Goal: Task Accomplishment & Management: Complete application form

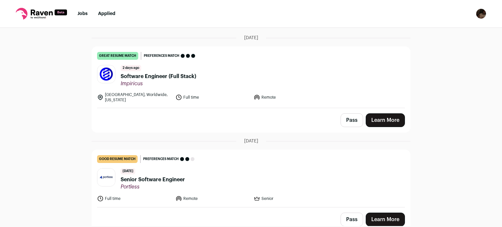
scroll to position [81, 0]
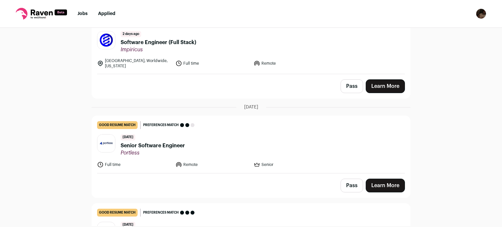
click at [249, 66] on link "great resume match You meet the must-have requirements, the nice-to-have requir…" at bounding box center [251, 43] width 318 height 61
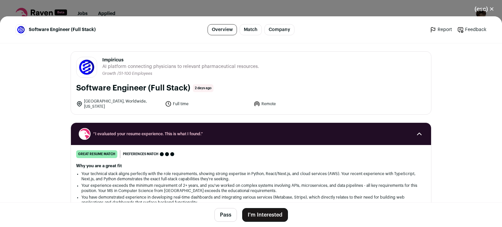
scroll to position [8, 0]
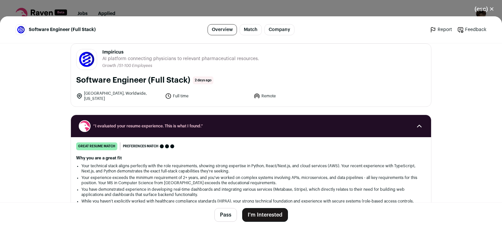
click at [267, 212] on button "I'm Interested" at bounding box center [265, 215] width 46 height 14
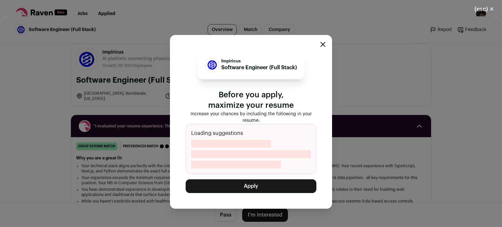
click at [264, 189] on button "Apply" at bounding box center [251, 186] width 131 height 14
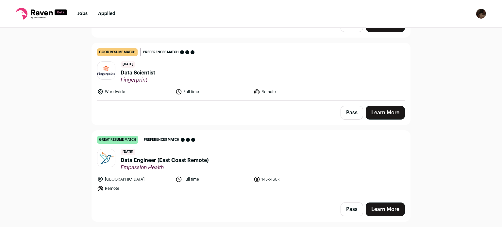
scroll to position [195, 0]
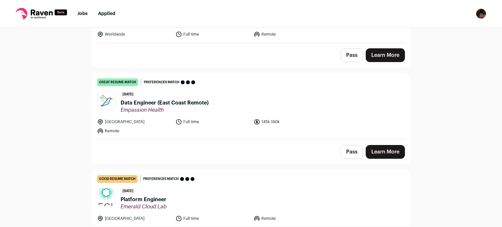
click at [186, 100] on span "Data Engineer (East Coast Remote)" at bounding box center [165, 103] width 88 height 8
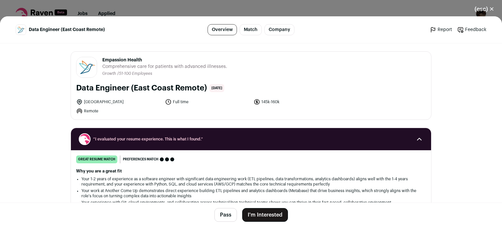
click at [261, 213] on button "I'm Interested" at bounding box center [265, 215] width 46 height 14
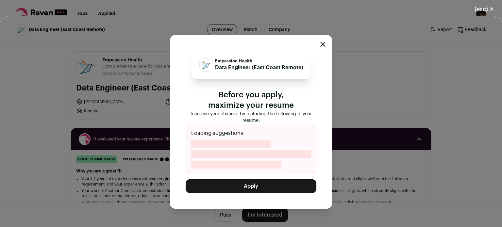
click at [244, 187] on button "Apply" at bounding box center [251, 186] width 131 height 14
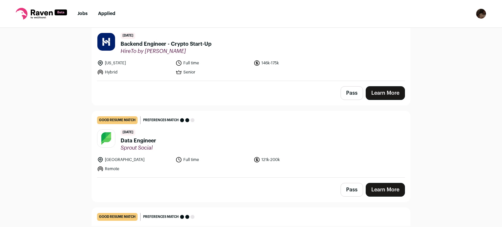
scroll to position [546, 0]
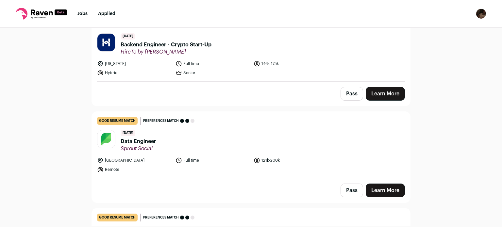
click at [210, 47] on header "[DATE] Backend Engineer - Crypto Start-Up HireTo by [PERSON_NAME]" at bounding box center [251, 44] width 308 height 22
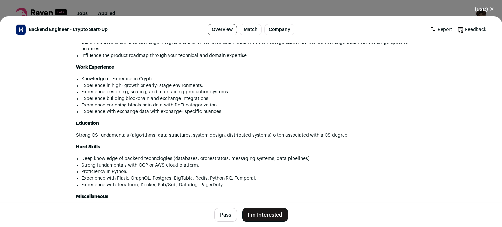
scroll to position [419, 0]
click at [485, 13] on button "(esc) ✕" at bounding box center [483, 9] width 35 height 14
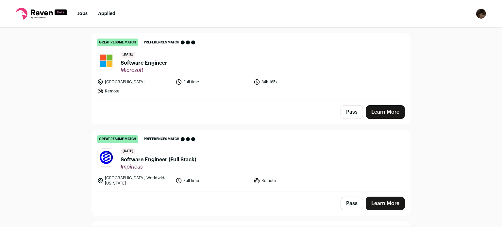
scroll to position [1101, 0]
click at [220, 159] on header "[DATE] Software Engineer (Full Stack) Impiricus" at bounding box center [251, 159] width 308 height 22
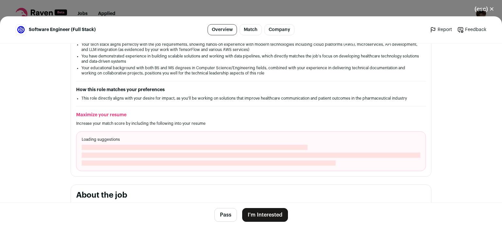
click at [220, 160] on span "Close modal via background" at bounding box center [209, 162] width 254 height 5
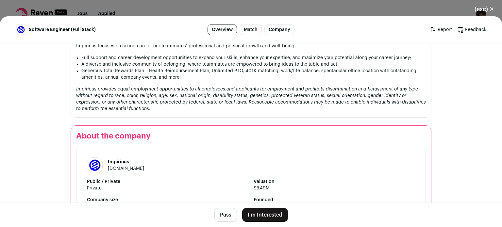
scroll to position [734, 0]
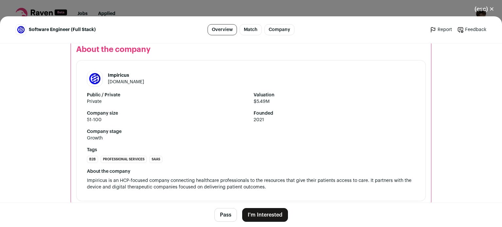
click at [258, 207] on footer "Pass I'm Interested" at bounding box center [251, 215] width 502 height 24
click at [257, 213] on button "I'm Interested" at bounding box center [265, 215] width 46 height 14
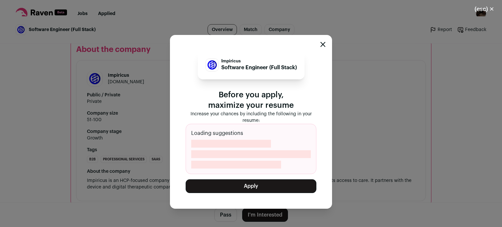
click at [251, 188] on button "Apply" at bounding box center [251, 186] width 131 height 14
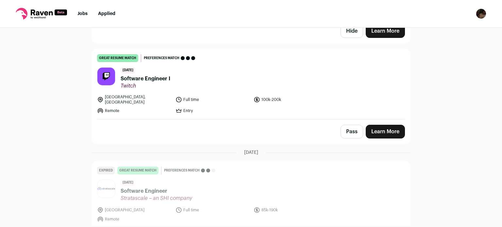
scroll to position [1359, 0]
